Goal: Task Accomplishment & Management: Complete application form

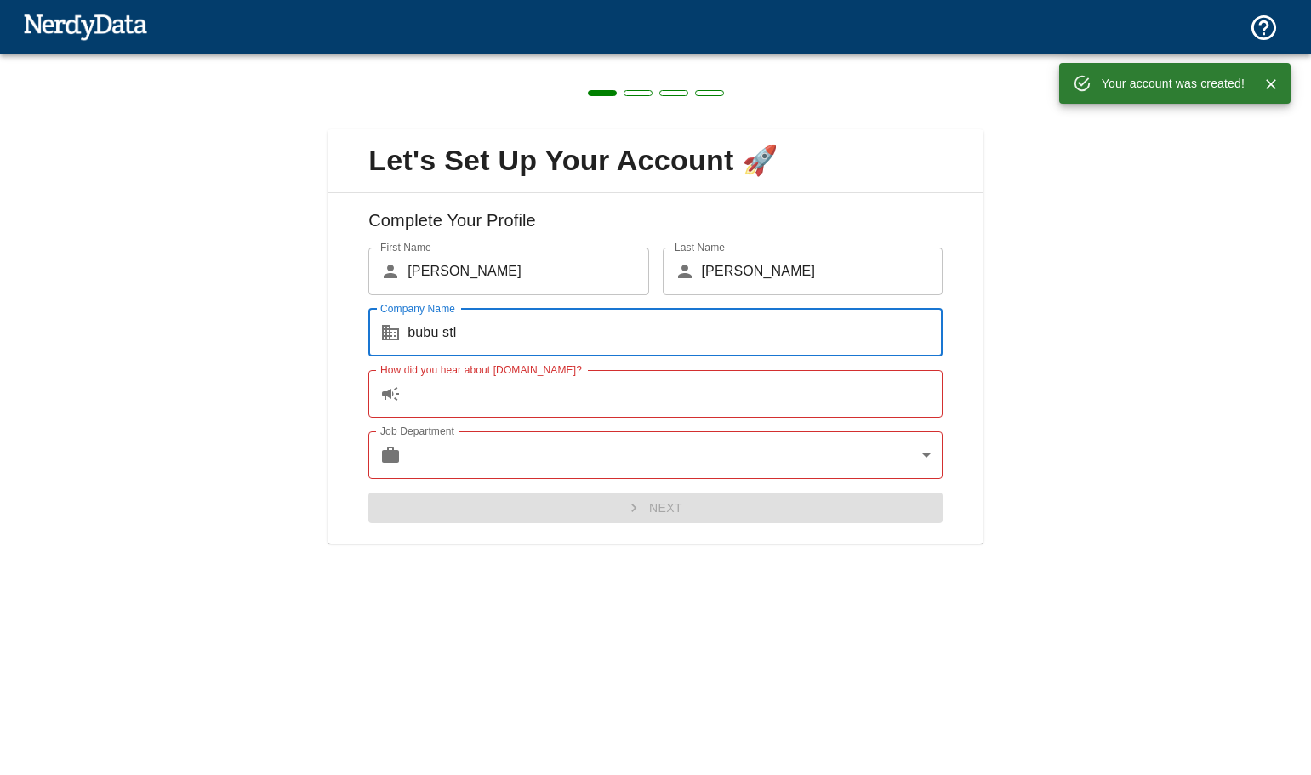
type input "bubu stl"
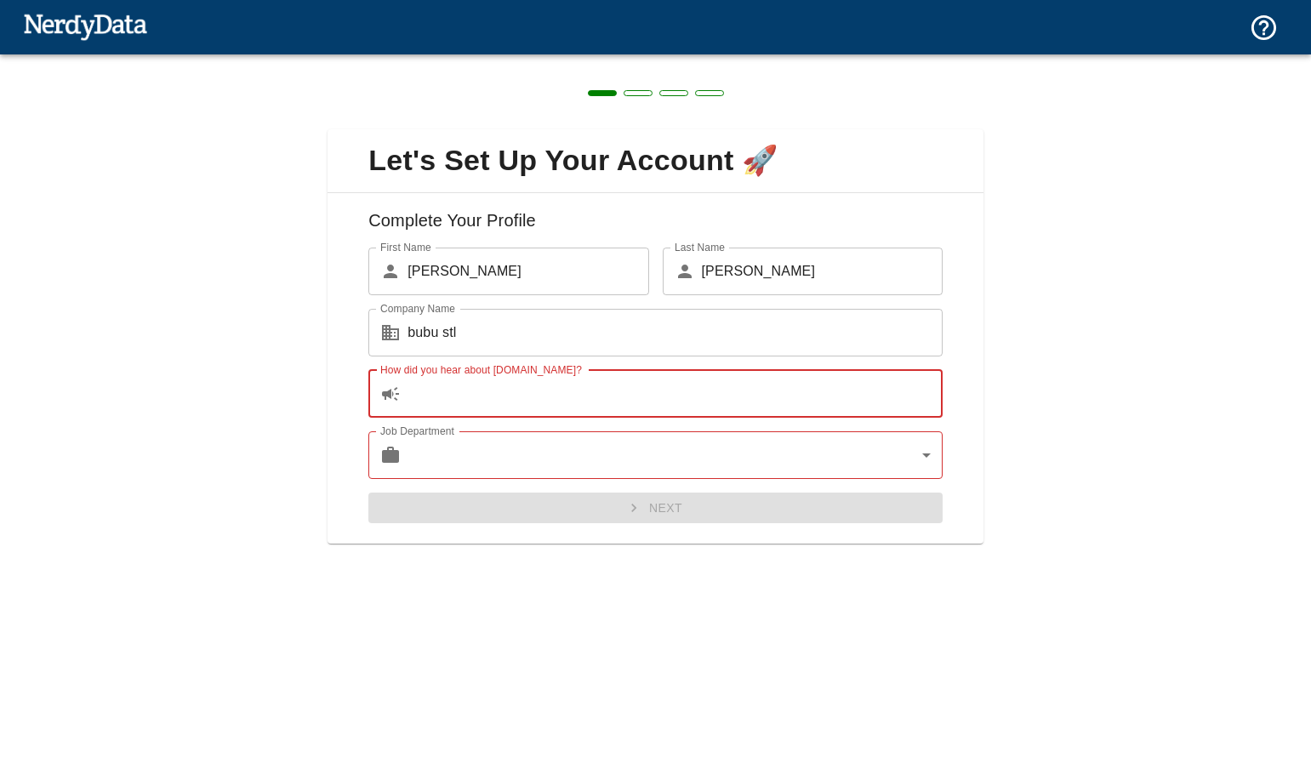
click at [640, 404] on input "How did you hear about [DOMAIN_NAME]?" at bounding box center [675, 394] width 535 height 48
type input "d"
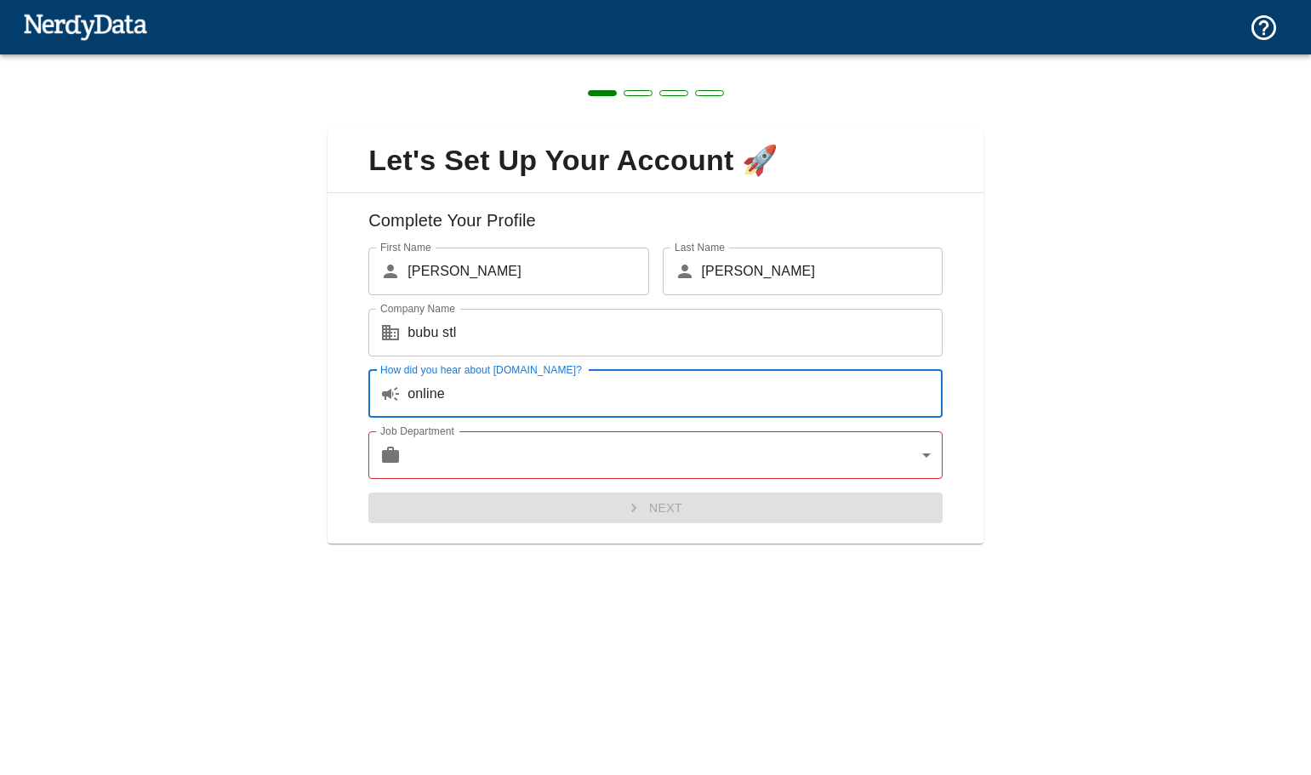
type input "online"
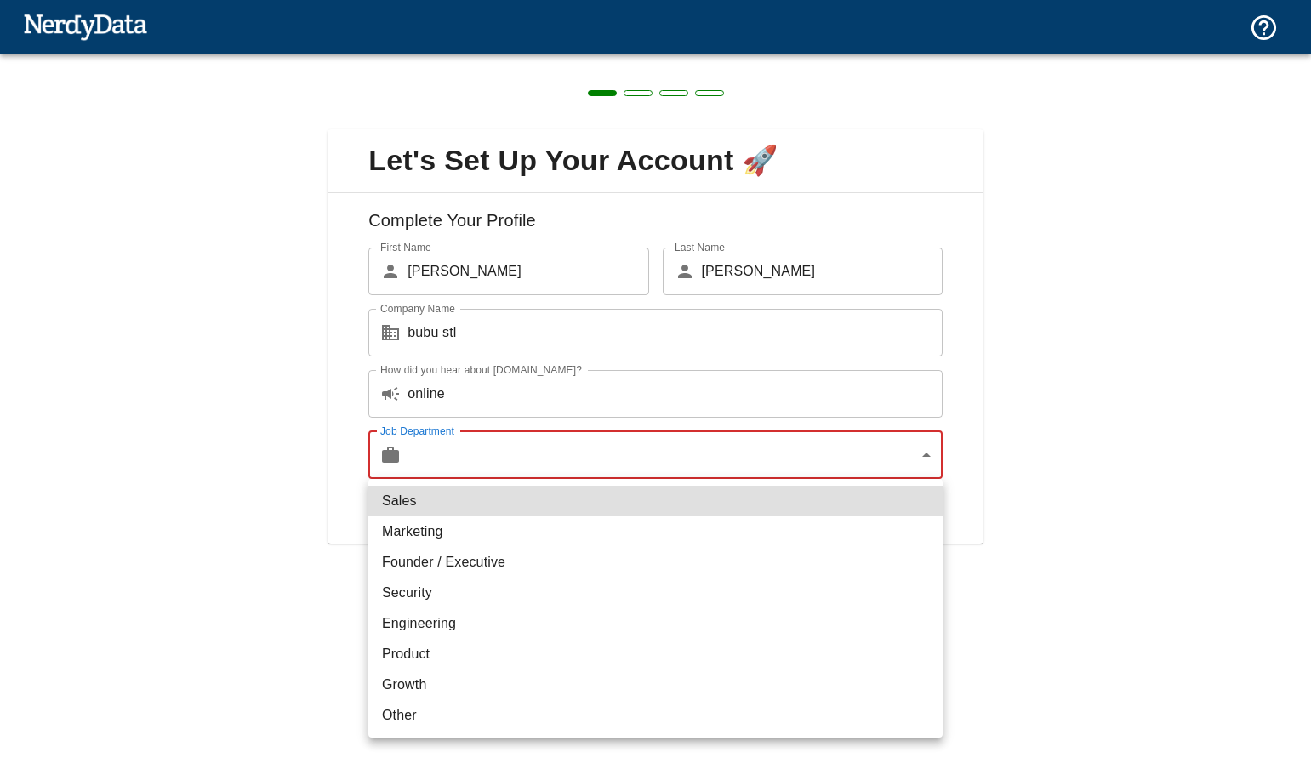
click at [634, 60] on body "Technologies Domains Pricing Products Create a Report Create a list of websites…" at bounding box center [655, 30] width 1311 height 60
click at [590, 533] on li "Marketing" at bounding box center [655, 532] width 574 height 31
type input "marketing"
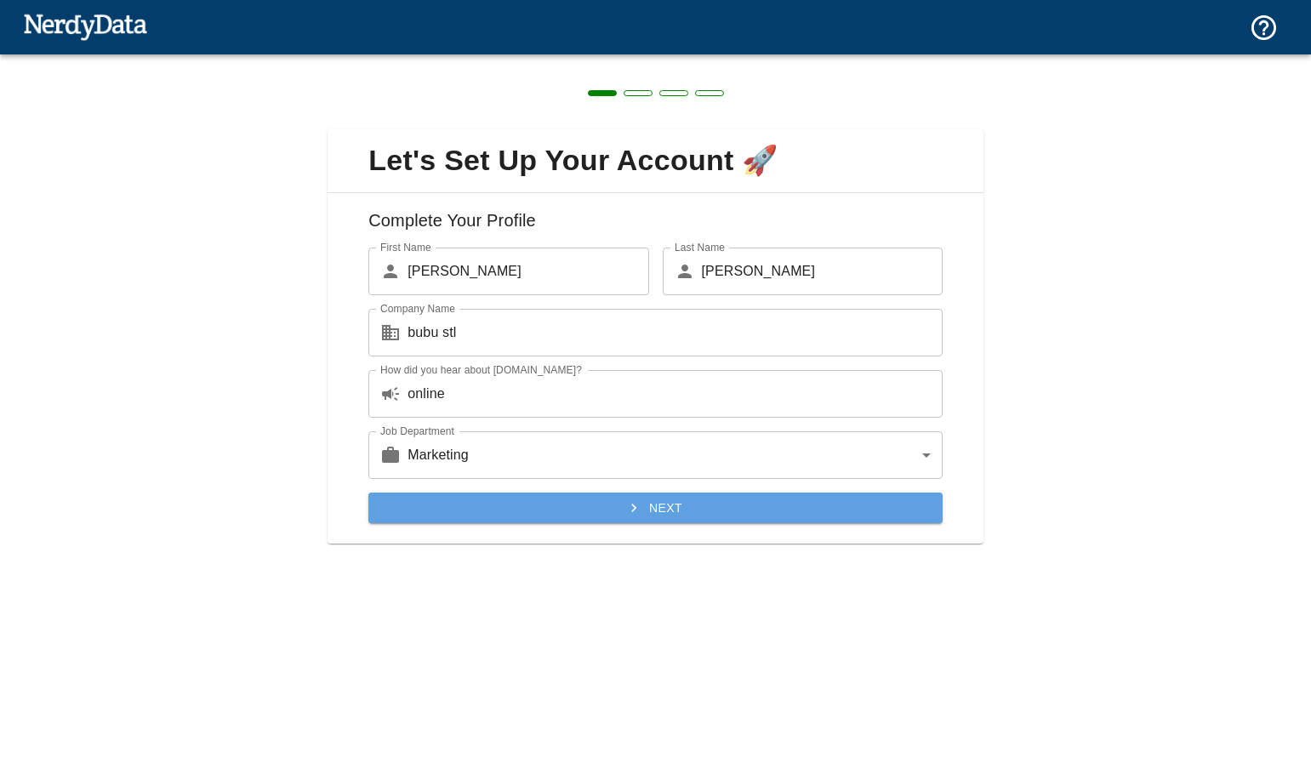
click at [572, 510] on button "Next" at bounding box center [655, 508] width 574 height 31
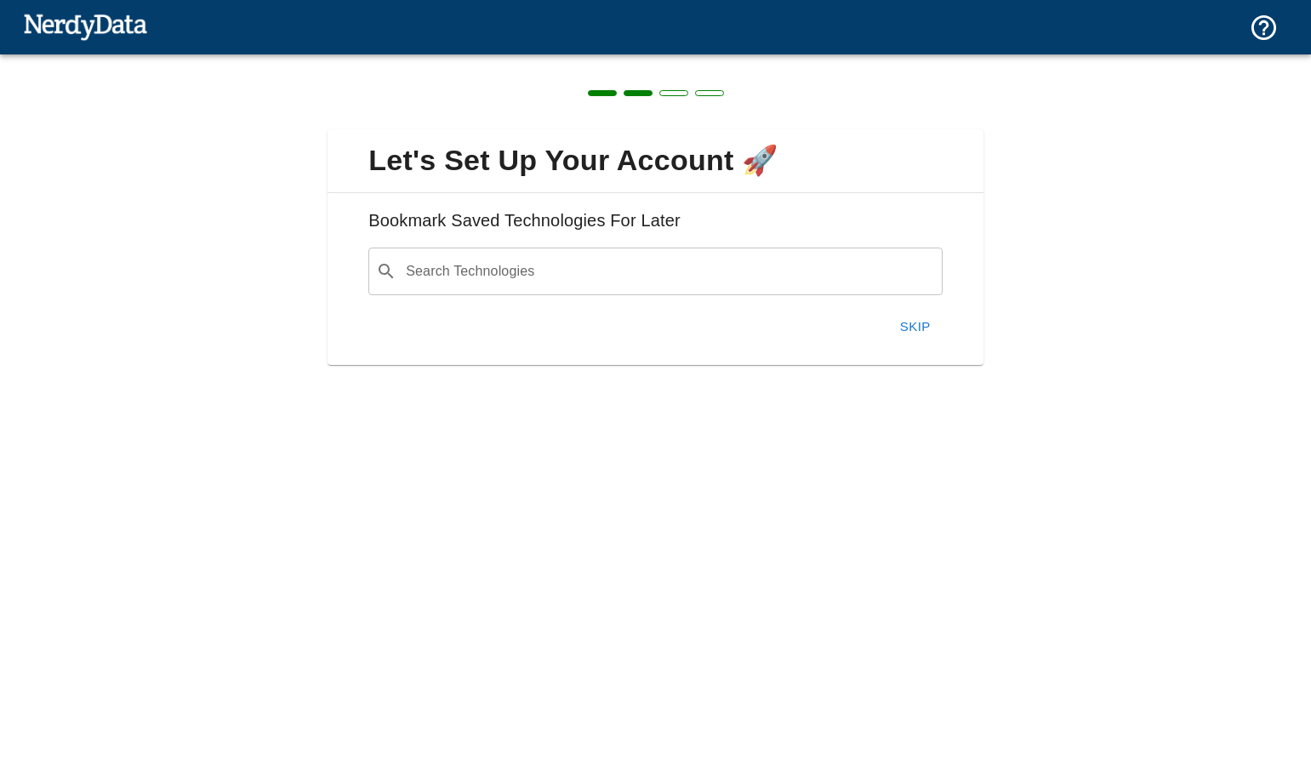
click at [912, 319] on button "Skip" at bounding box center [915, 327] width 54 height 36
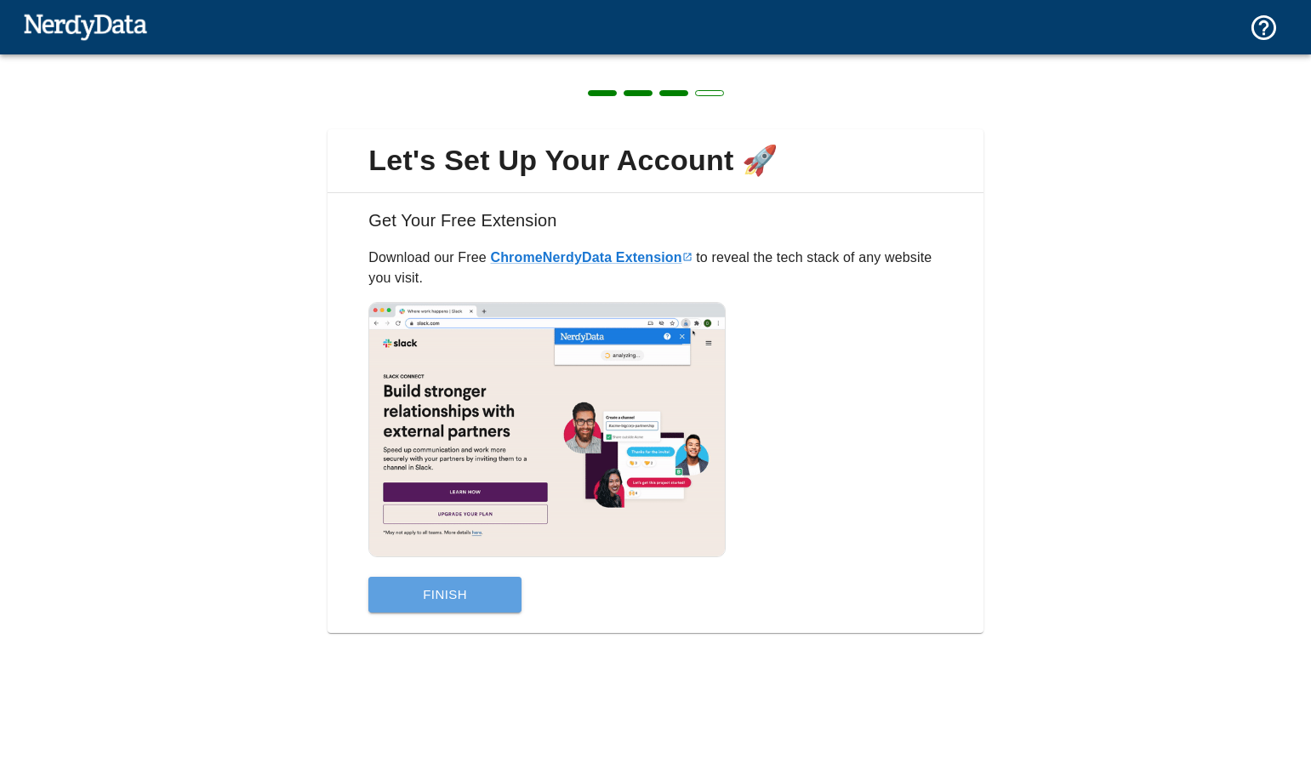
click at [476, 588] on button "Finish" at bounding box center [444, 595] width 153 height 36
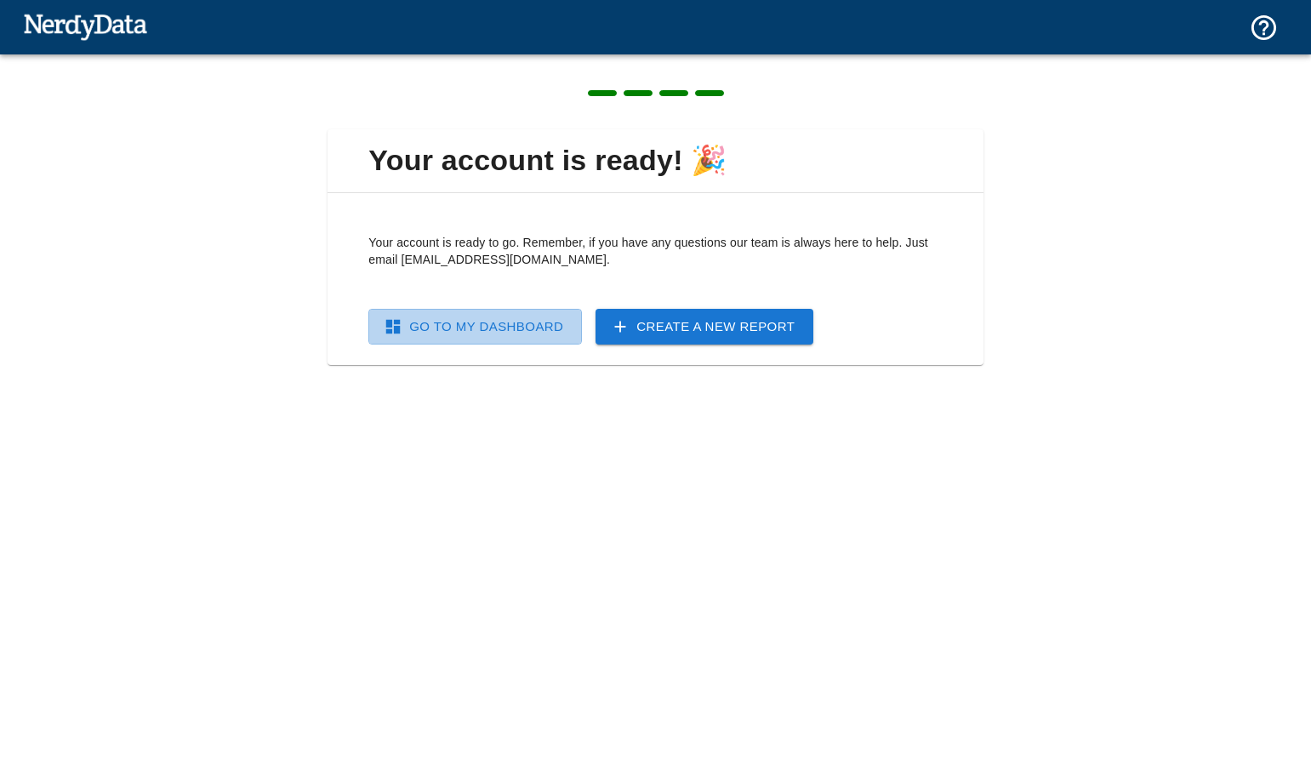
click at [522, 328] on link "Go To My Dashboard" at bounding box center [475, 327] width 214 height 36
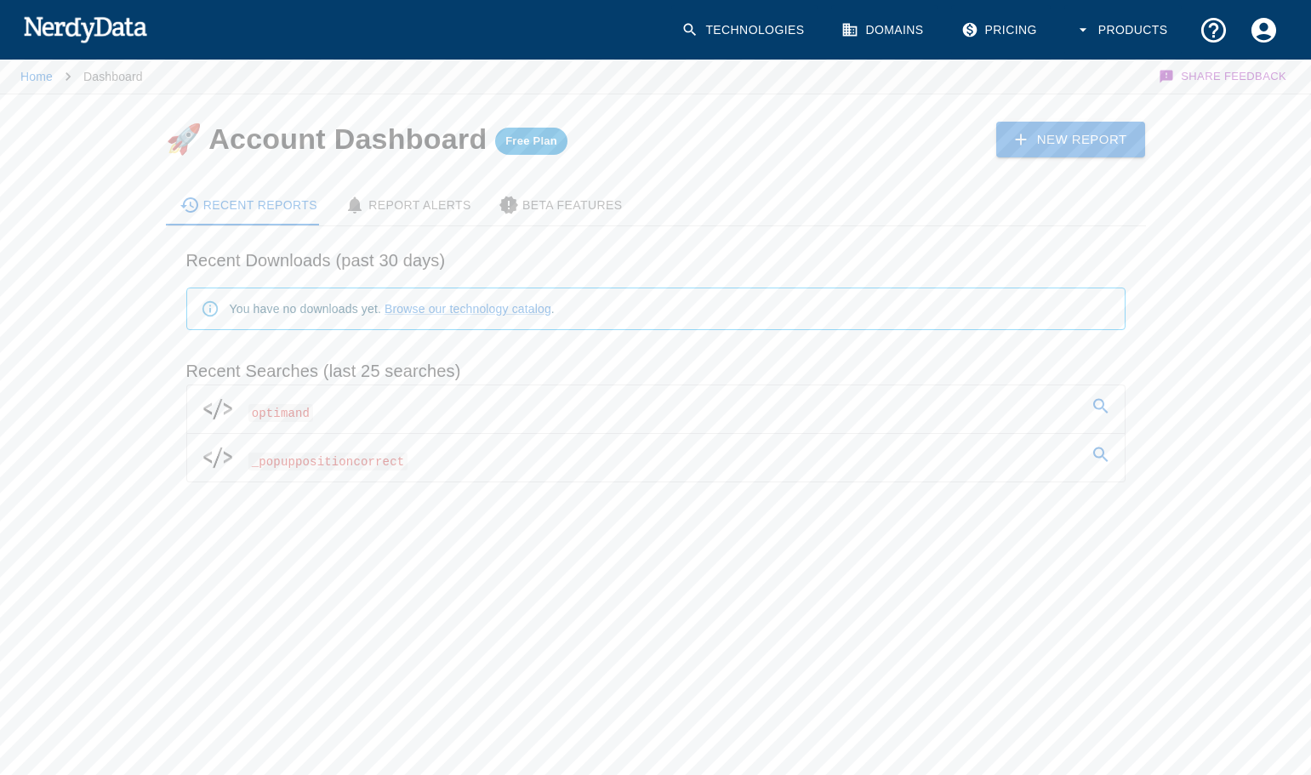
click at [314, 409] on link "optimand" at bounding box center [656, 409] width 938 height 48
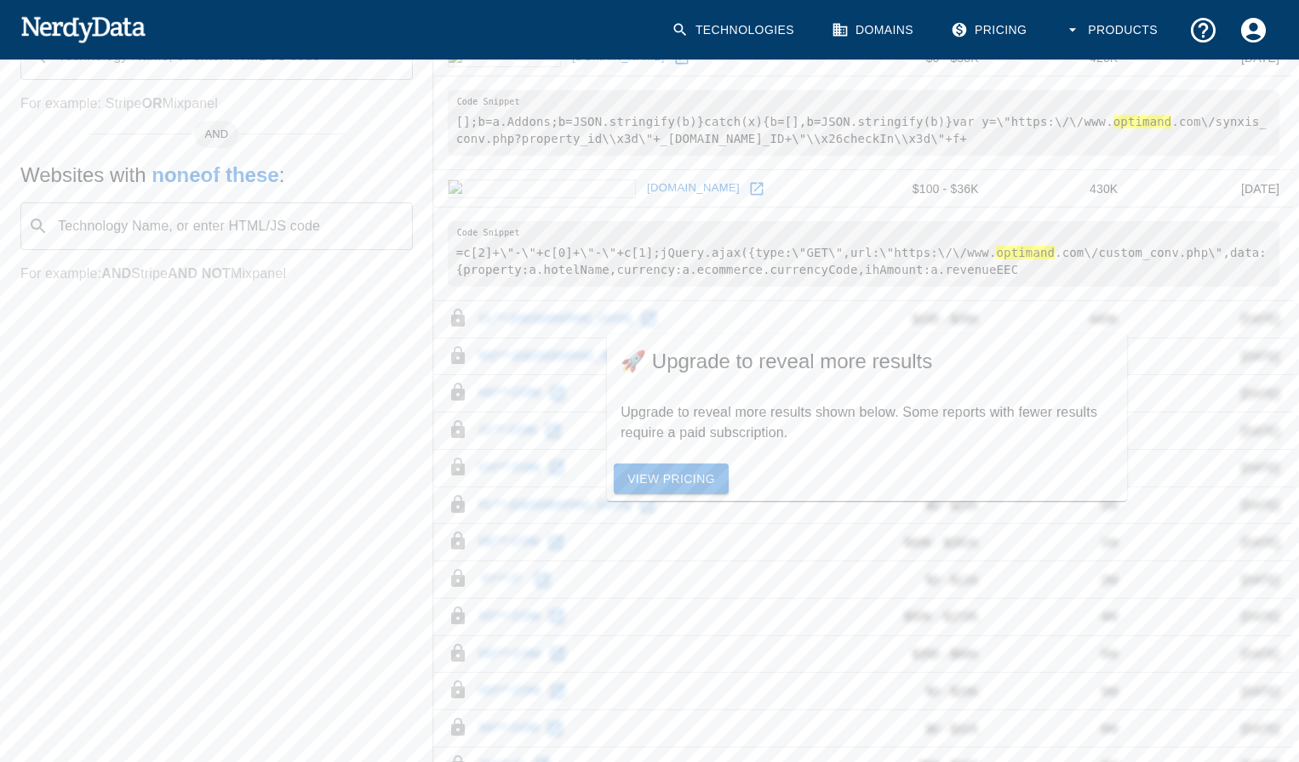
scroll to position [568, 0]
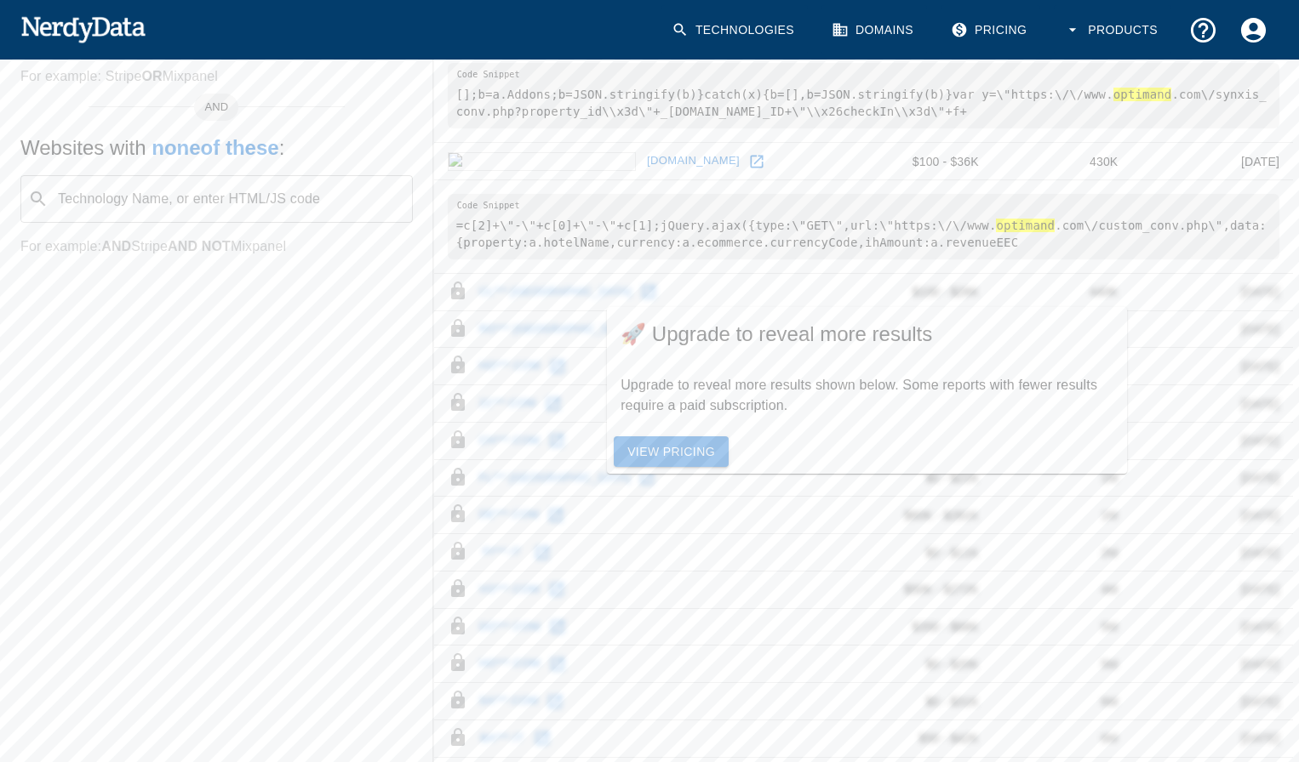
drag, startPoint x: 740, startPoint y: 512, endPoint x: 766, endPoint y: 390, distance: 125.2
click at [745, 490] on tbody "[DOMAIN_NAME] $100 - $46K 81K [DATE] \"-\"+optiCheckout[0]+\"-\"+optiCheckout[1…" at bounding box center [863, 357] width 859 height 1322
